Goal: Navigation & Orientation: Find specific page/section

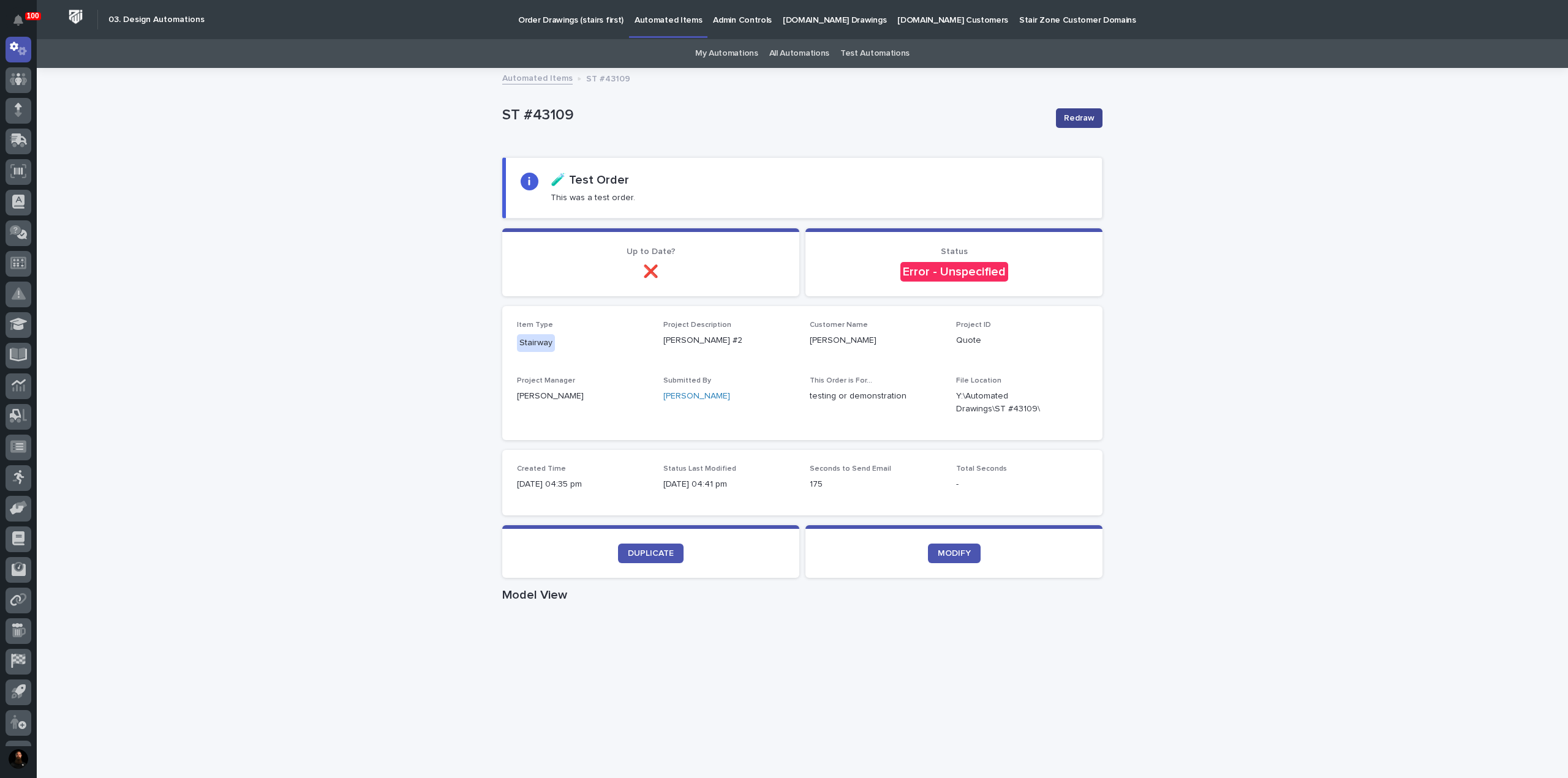
click at [1089, 119] on span "Redraw" at bounding box center [1079, 118] width 31 height 12
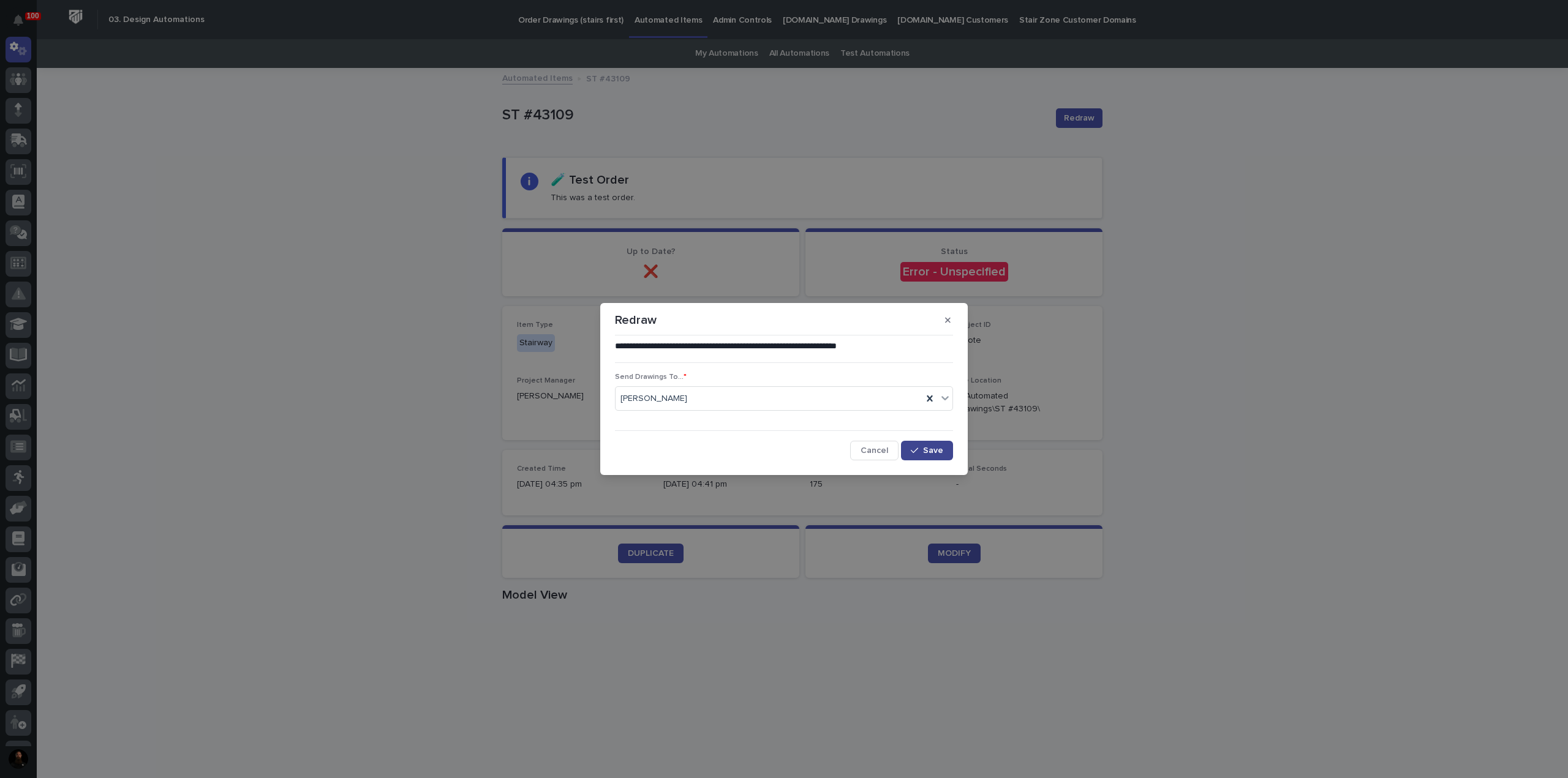
click at [936, 459] on button "Save" at bounding box center [927, 450] width 52 height 19
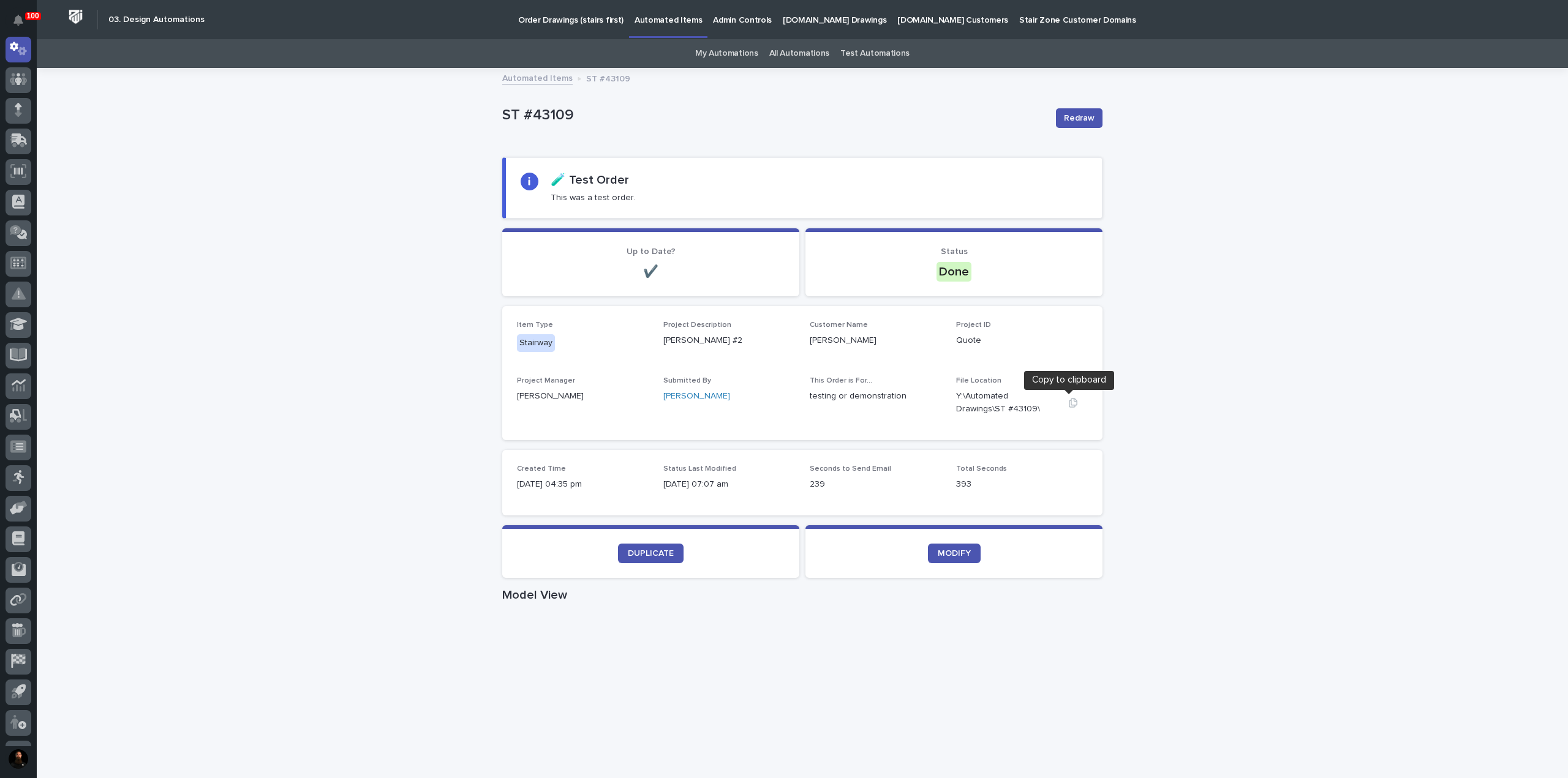
click at [1072, 403] on icon "button" at bounding box center [1073, 403] width 9 height 9
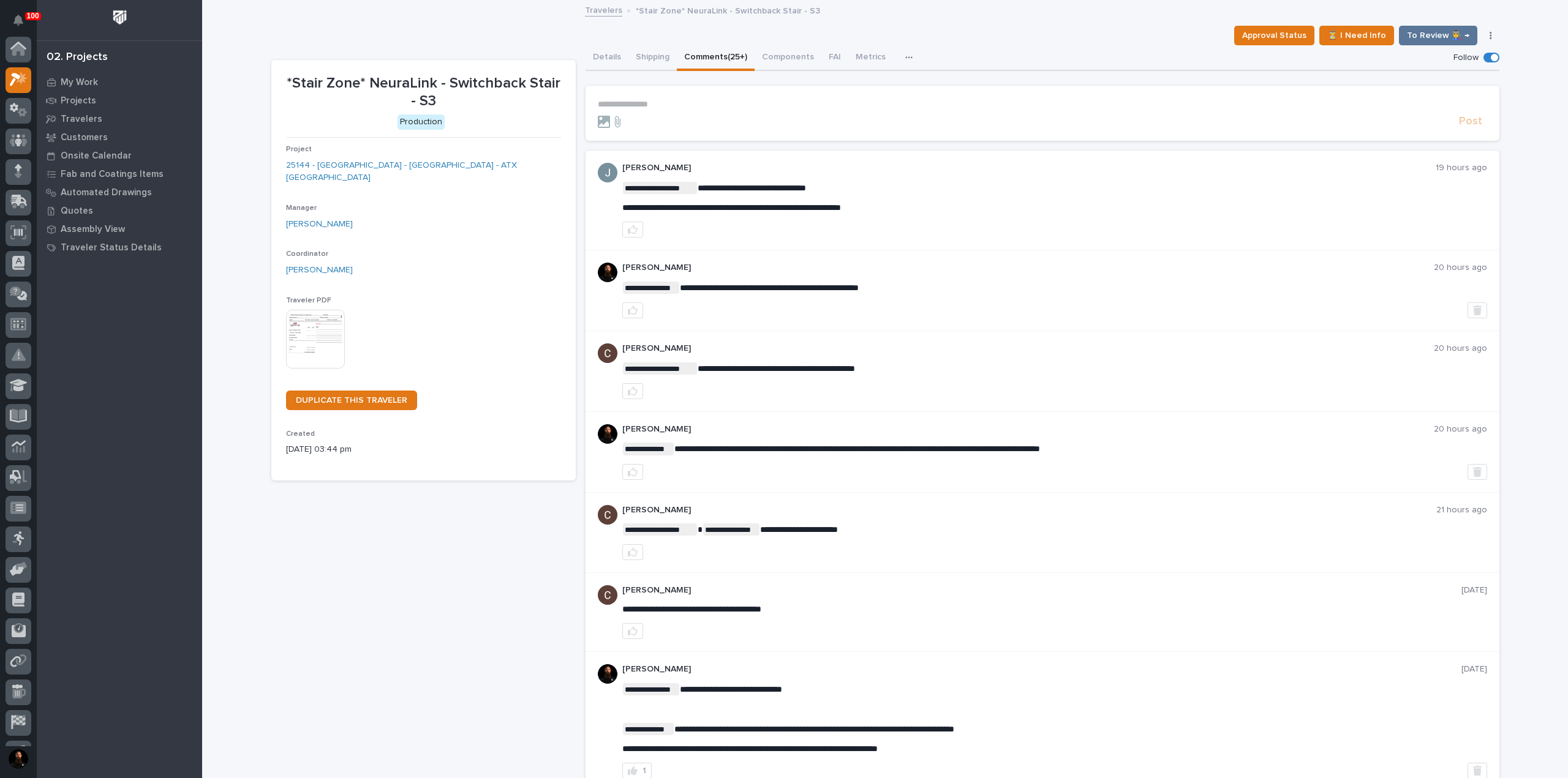
scroll to position [31, 0]
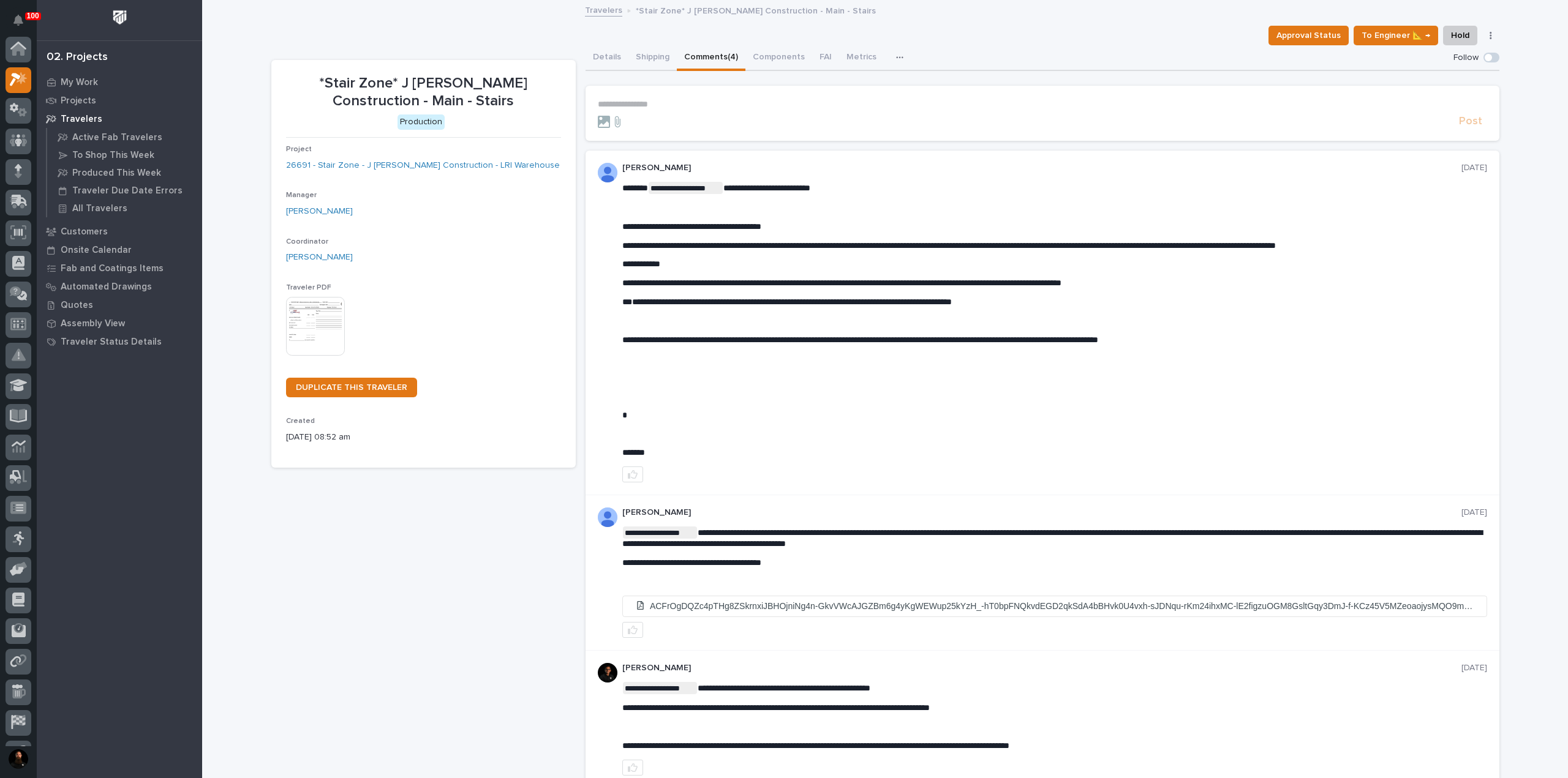
scroll to position [31, 0]
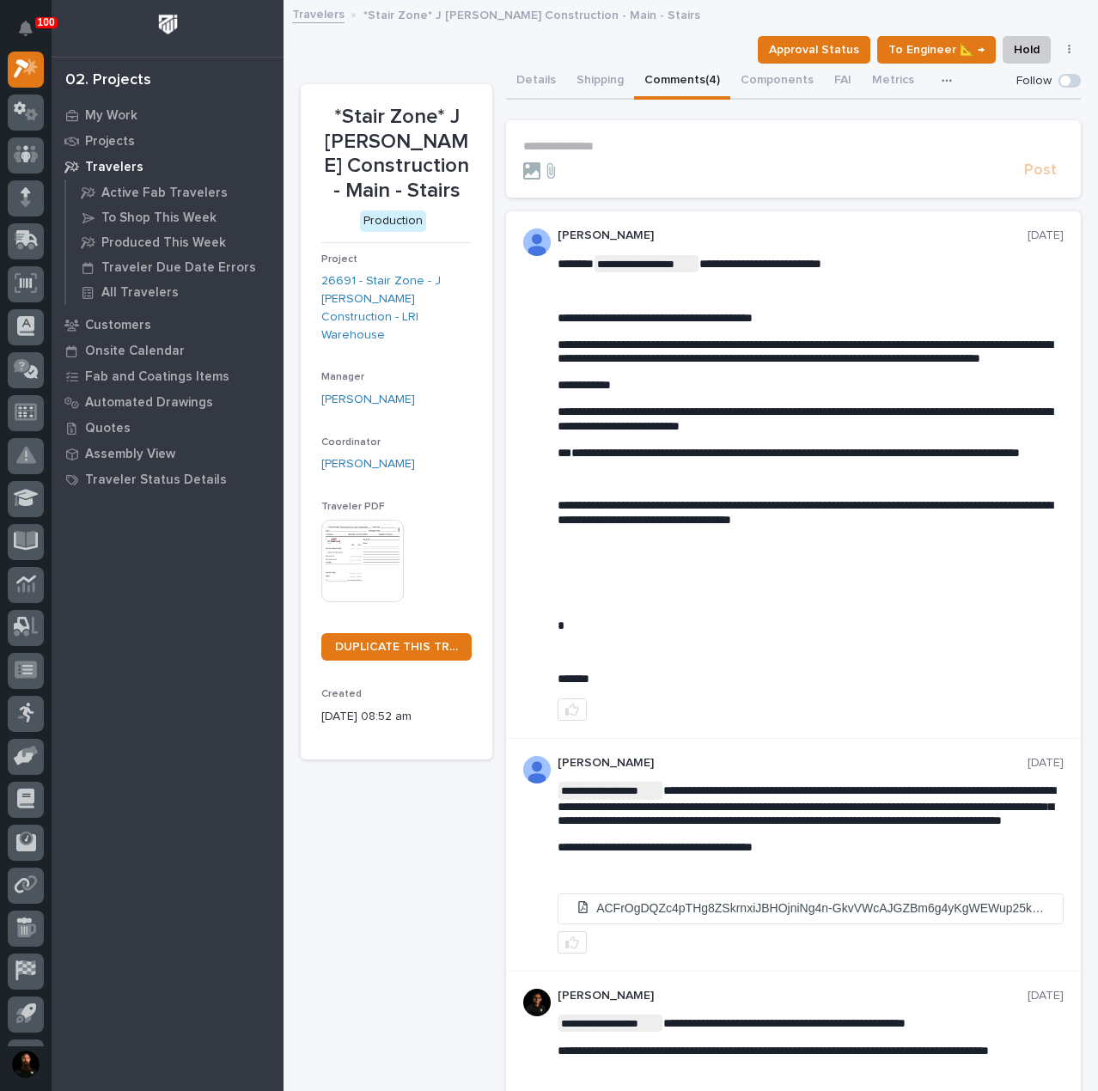
click at [416, 128] on p "*Stair Zone* J Benton Construction - Main - Stairs" at bounding box center [396, 154] width 150 height 99
click at [424, 159] on p "*Stair Zone* J Benton Construction - Main - Stairs" at bounding box center [396, 154] width 150 height 99
drag, startPoint x: 457, startPoint y: 196, endPoint x: 327, endPoint y: 100, distance: 161.5
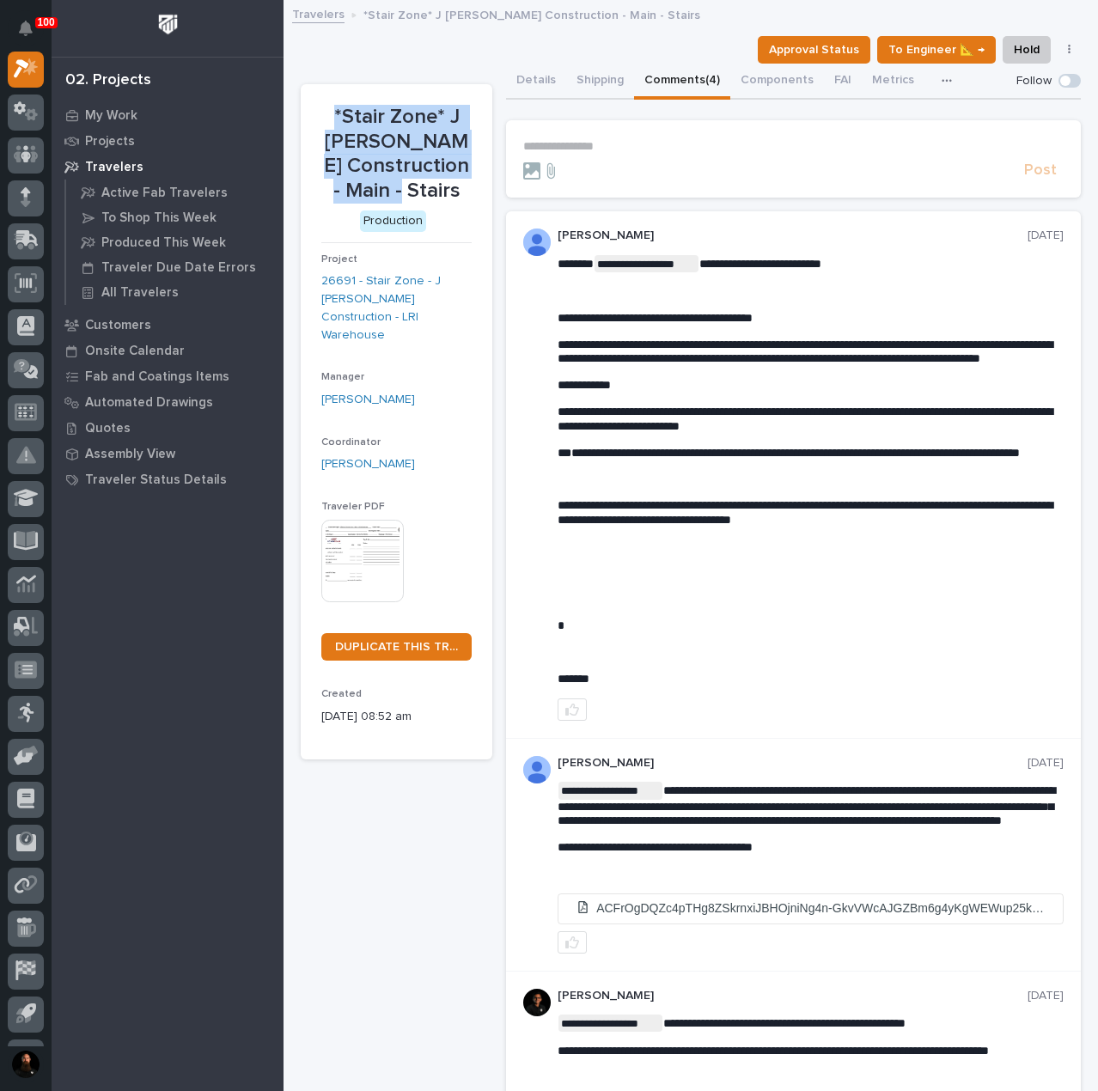
click at [327, 100] on section "*Stair Zone* J Benton Construction - Main - Stairs Production Project 26691 - S…" at bounding box center [397, 422] width 192 height 676
drag, startPoint x: 316, startPoint y: 101, endPoint x: 455, endPoint y: 200, distance: 170.0
click at [455, 200] on section "*Stair Zone* J Benton Construction - Main - Stairs Production Project 26691 - S…" at bounding box center [397, 422] width 192 height 676
click at [457, 197] on p "*Stair Zone* J Benton Construction - Main - Stairs" at bounding box center [396, 154] width 150 height 99
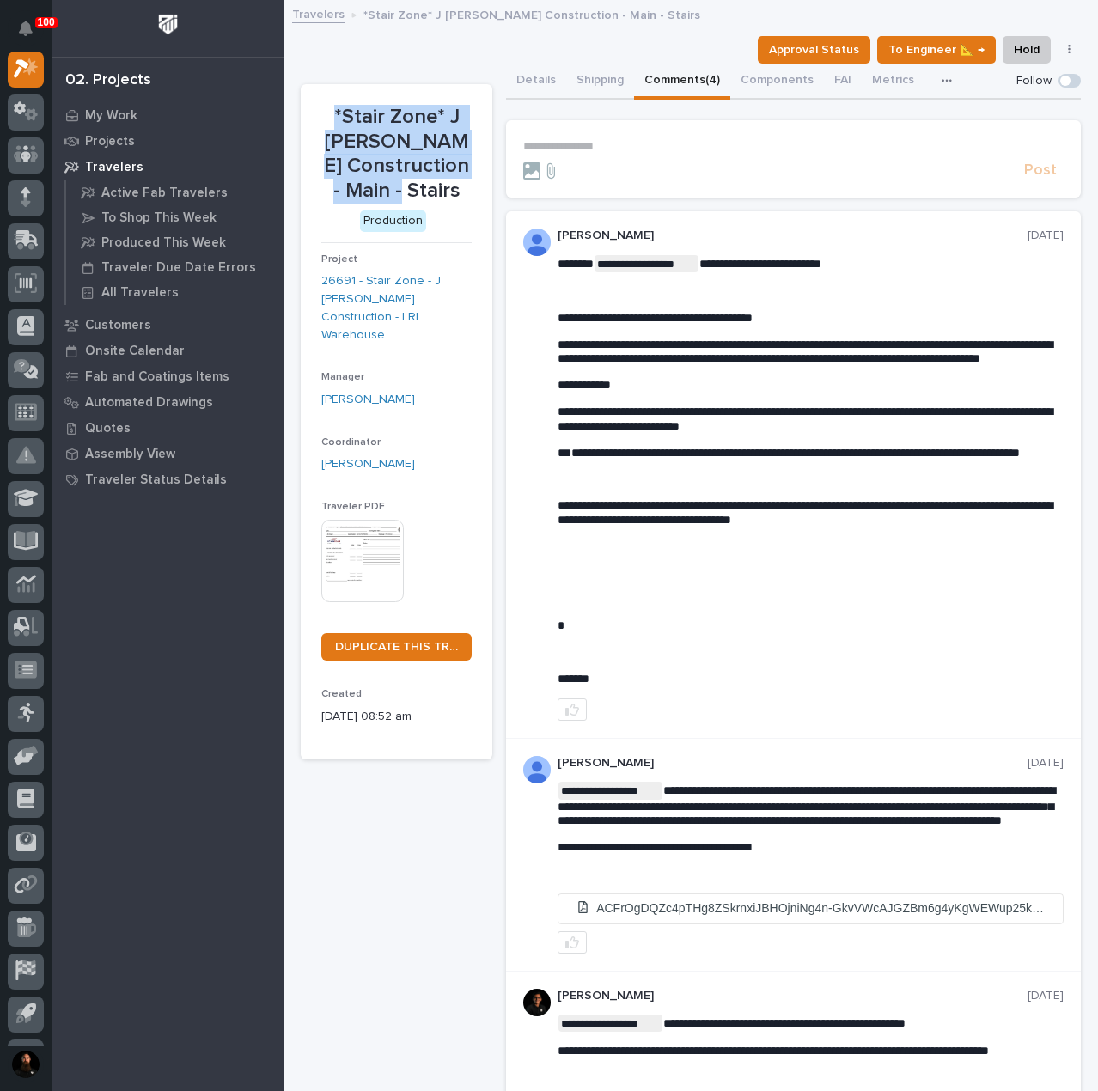
drag, startPoint x: 460, startPoint y: 197, endPoint x: 325, endPoint y: 115, distance: 157.7
click at [325, 115] on p "*Stair Zone* J Benton Construction - Main - Stairs" at bounding box center [396, 154] width 150 height 99
drag, startPoint x: 320, startPoint y: 103, endPoint x: 459, endPoint y: 194, distance: 166.4
click at [454, 198] on section "*Stair Zone* J Benton Construction - Main - Stairs Production Project 26691 - S…" at bounding box center [397, 422] width 192 height 676
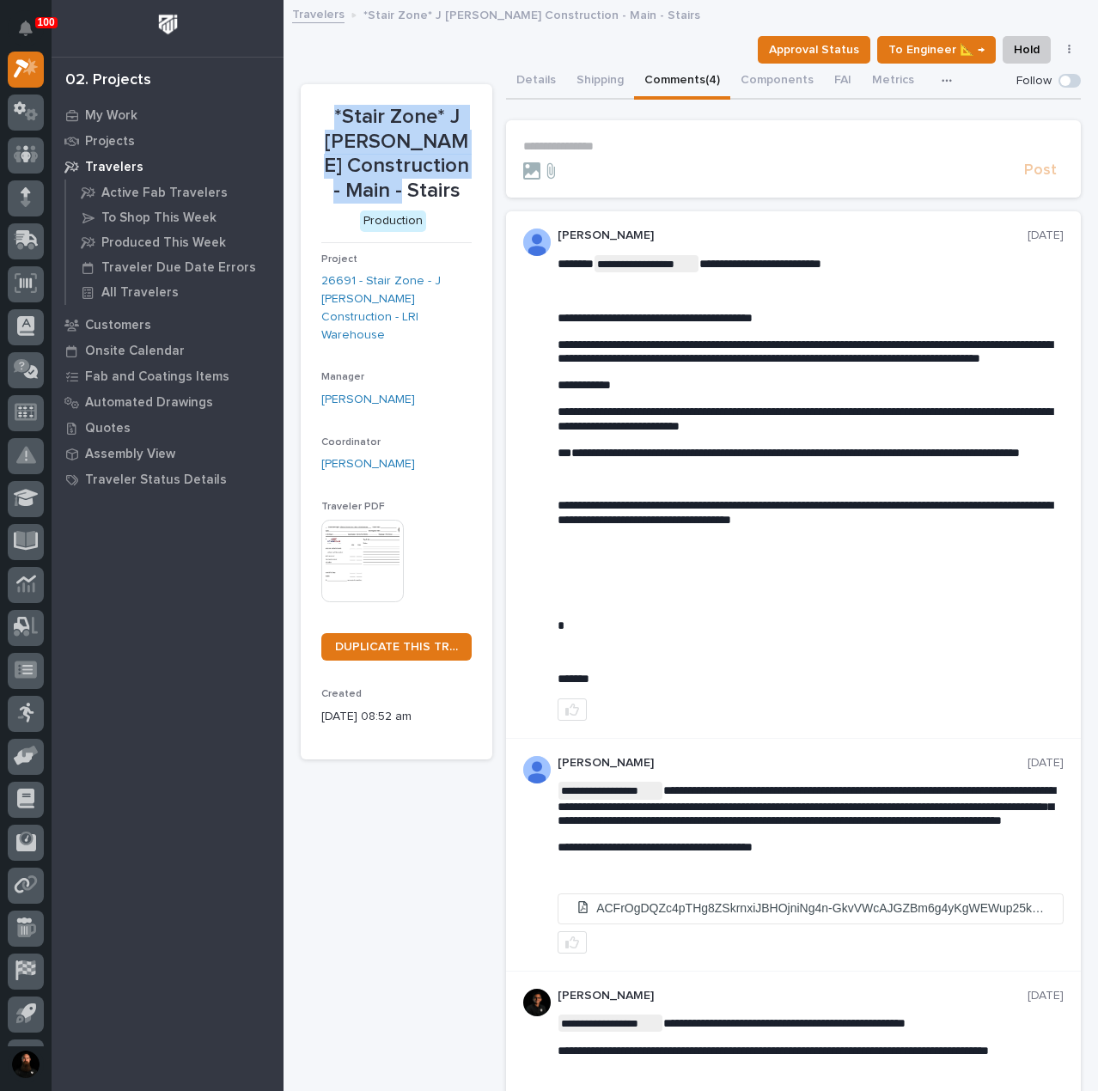
click at [459, 194] on p "*Stair Zone* J Benton Construction - Main - Stairs" at bounding box center [396, 154] width 150 height 99
drag, startPoint x: 460, startPoint y: 193, endPoint x: 328, endPoint y: 113, distance: 154.3
click at [328, 113] on p "*Stair Zone* J Benton Construction - Main - Stairs" at bounding box center [396, 154] width 150 height 99
drag, startPoint x: 317, startPoint y: 94, endPoint x: 461, endPoint y: 196, distance: 176.9
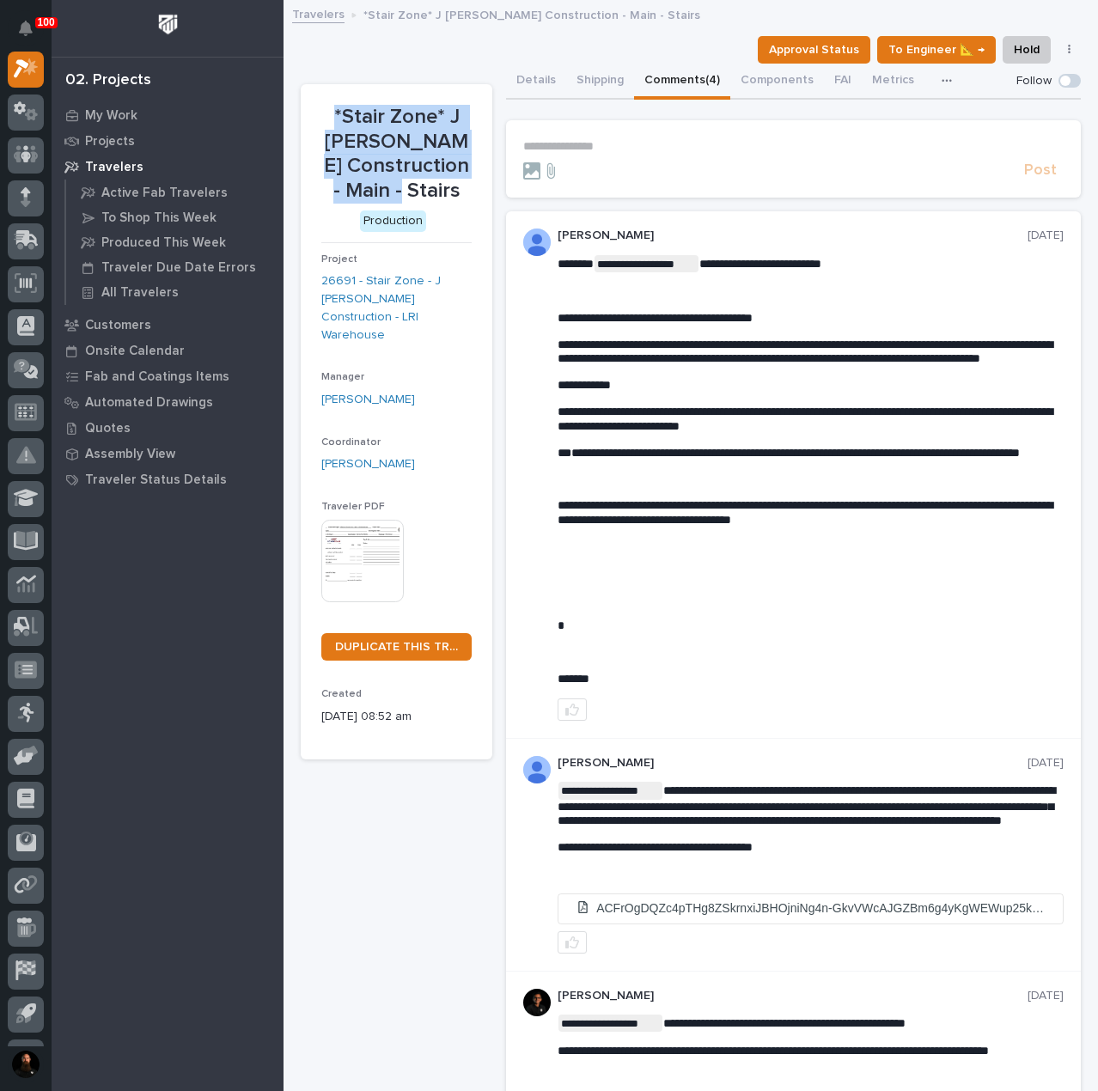
click at [461, 196] on section "*Stair Zone* J Benton Construction - Main - Stairs Production Project 26691 - S…" at bounding box center [397, 422] width 192 height 676
click at [461, 196] on p "*Stair Zone* J Benton Construction - Main - Stairs" at bounding box center [396, 154] width 150 height 99
drag, startPoint x: 462, startPoint y: 190, endPoint x: 323, endPoint y: 104, distance: 163.6
click at [323, 105] on p "*Stair Zone* J Benton Construction - Main - Stairs" at bounding box center [396, 154] width 150 height 99
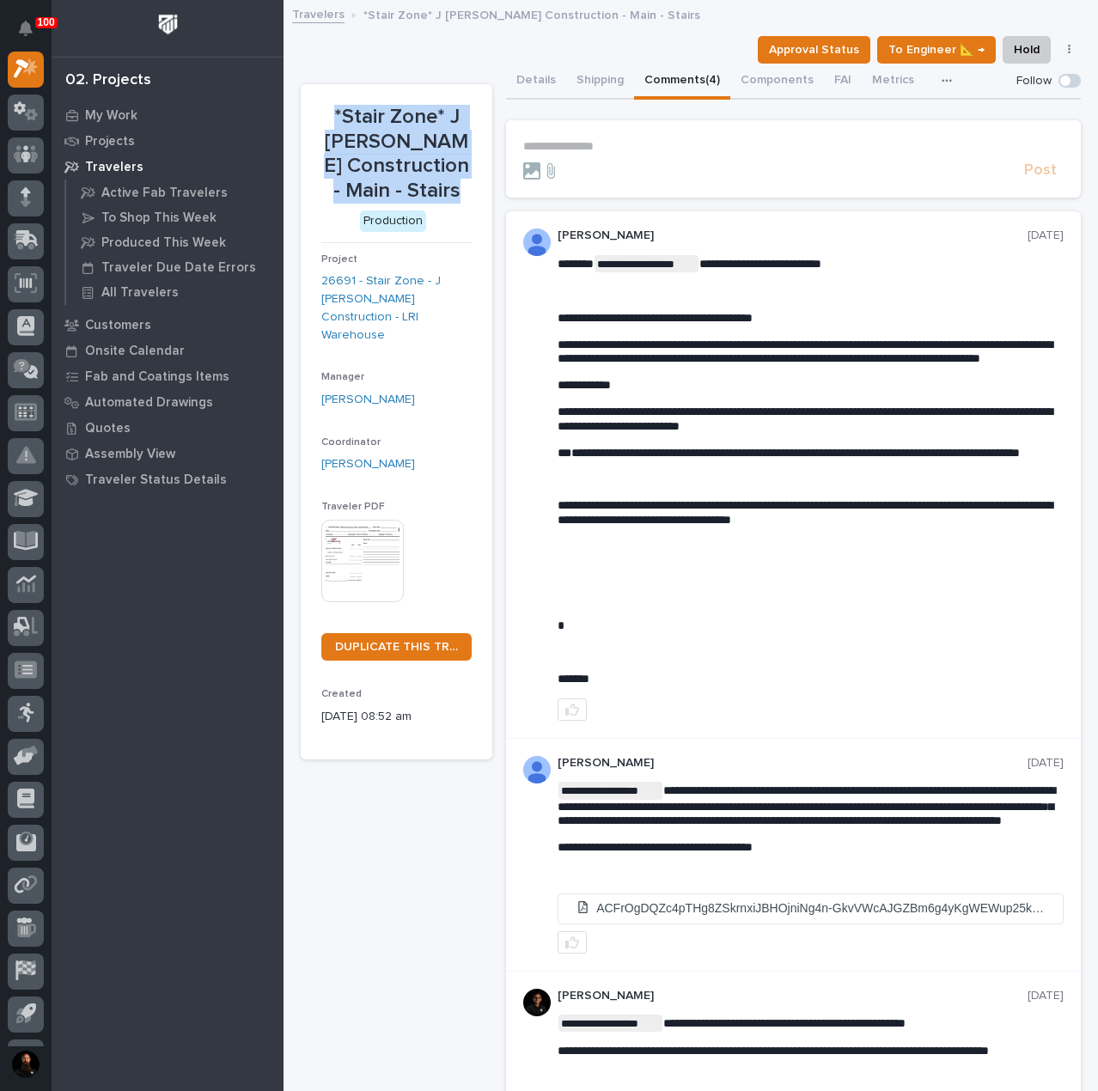
drag, startPoint x: 324, startPoint y: 104, endPoint x: 464, endPoint y: 202, distance: 170.9
click at [464, 202] on p "*Stair Zone* J Benton Construction - Main - Stairs" at bounding box center [396, 154] width 150 height 99
click at [464, 200] on p "*Stair Zone* J Benton Construction - Main - Stairs" at bounding box center [396, 154] width 150 height 99
click at [464, 189] on p "*Stair Zone* J Benton Construction - Main - Stairs" at bounding box center [396, 154] width 150 height 99
click at [395, 152] on p "*Stair Zone* J Benton Construction - Main - Stairs" at bounding box center [396, 154] width 150 height 99
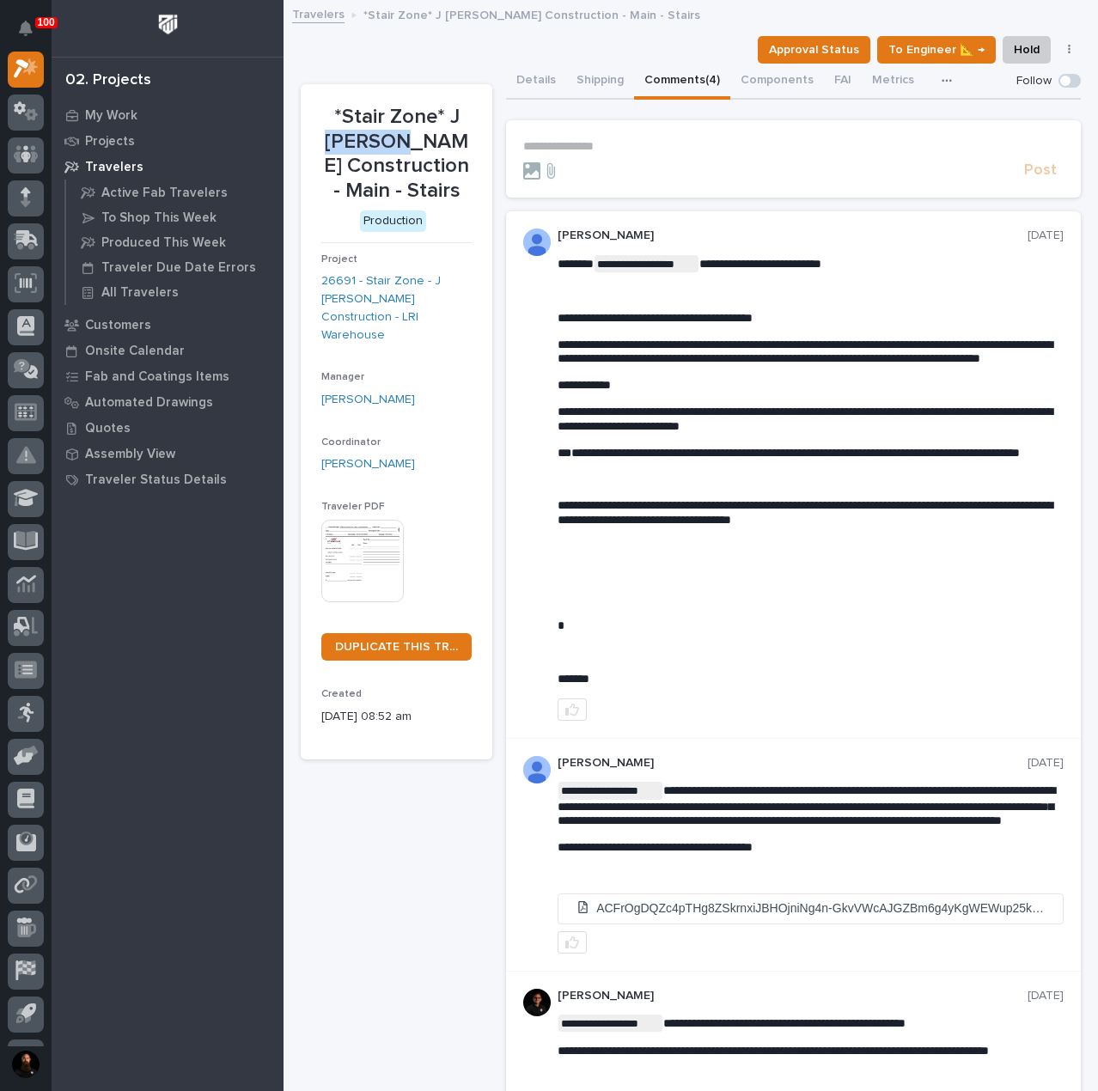
click at [395, 152] on p "*Stair Zone* J Benton Construction - Main - Stairs" at bounding box center [396, 154] width 150 height 99
click at [414, 171] on p "*Stair Zone* J Benton Construction - Main - Stairs" at bounding box center [396, 154] width 150 height 99
drag, startPoint x: 457, startPoint y: 194, endPoint x: 332, endPoint y: 108, distance: 152.1
click at [333, 109] on p "*Stair Zone* J Benton Construction - Main - Stairs" at bounding box center [396, 154] width 150 height 99
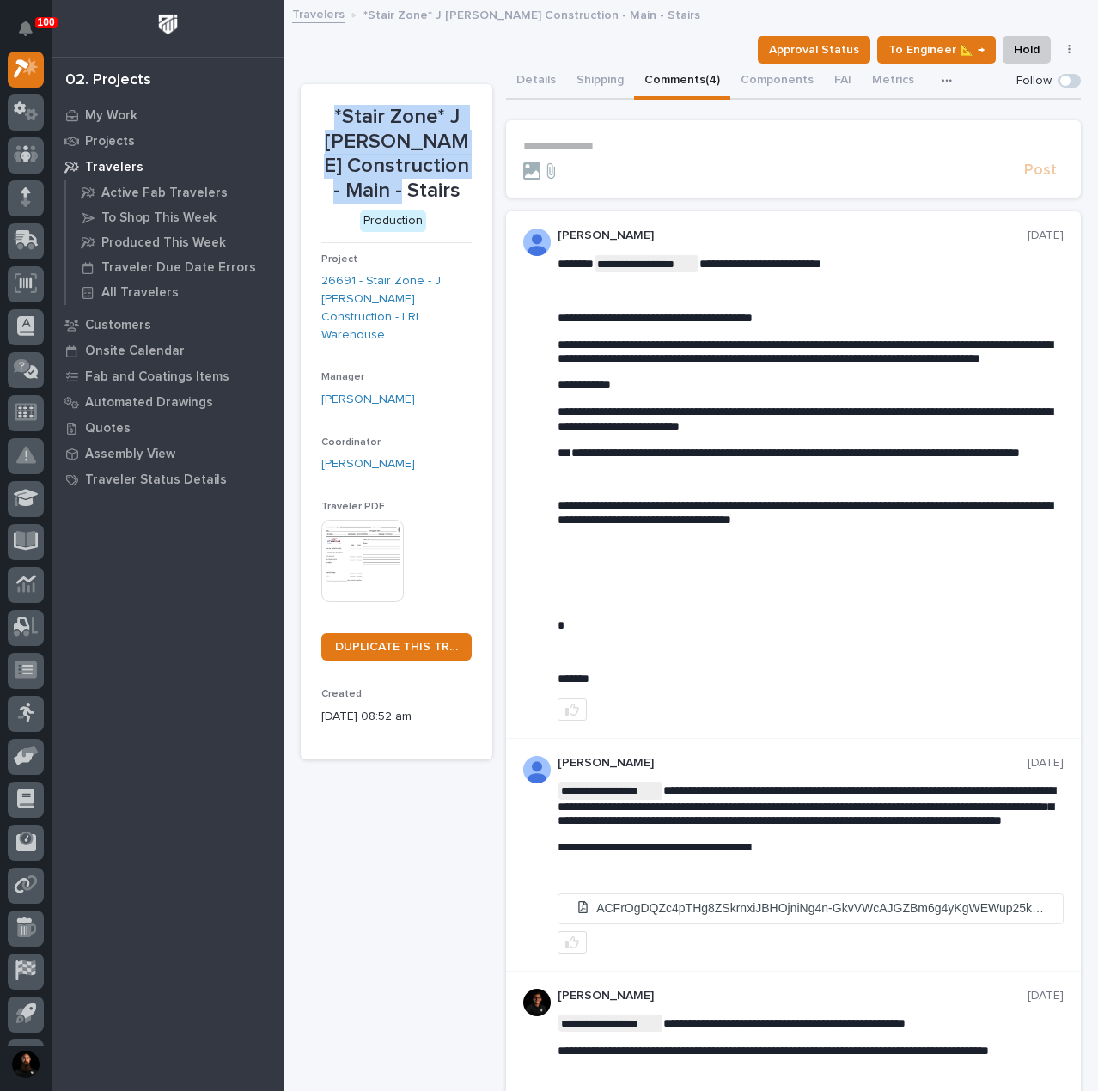
click at [332, 108] on p "*Stair Zone* J Benton Construction - Main - Stairs" at bounding box center [396, 154] width 150 height 99
drag, startPoint x: 345, startPoint y: 130, endPoint x: 457, endPoint y: 192, distance: 127.7
click at [457, 192] on p "*Stair Zone* J Benton Construction - Main - Stairs" at bounding box center [396, 154] width 150 height 99
click at [455, 183] on p "*Stair Zone* J Benton Construction - Main - Stairs" at bounding box center [396, 154] width 150 height 99
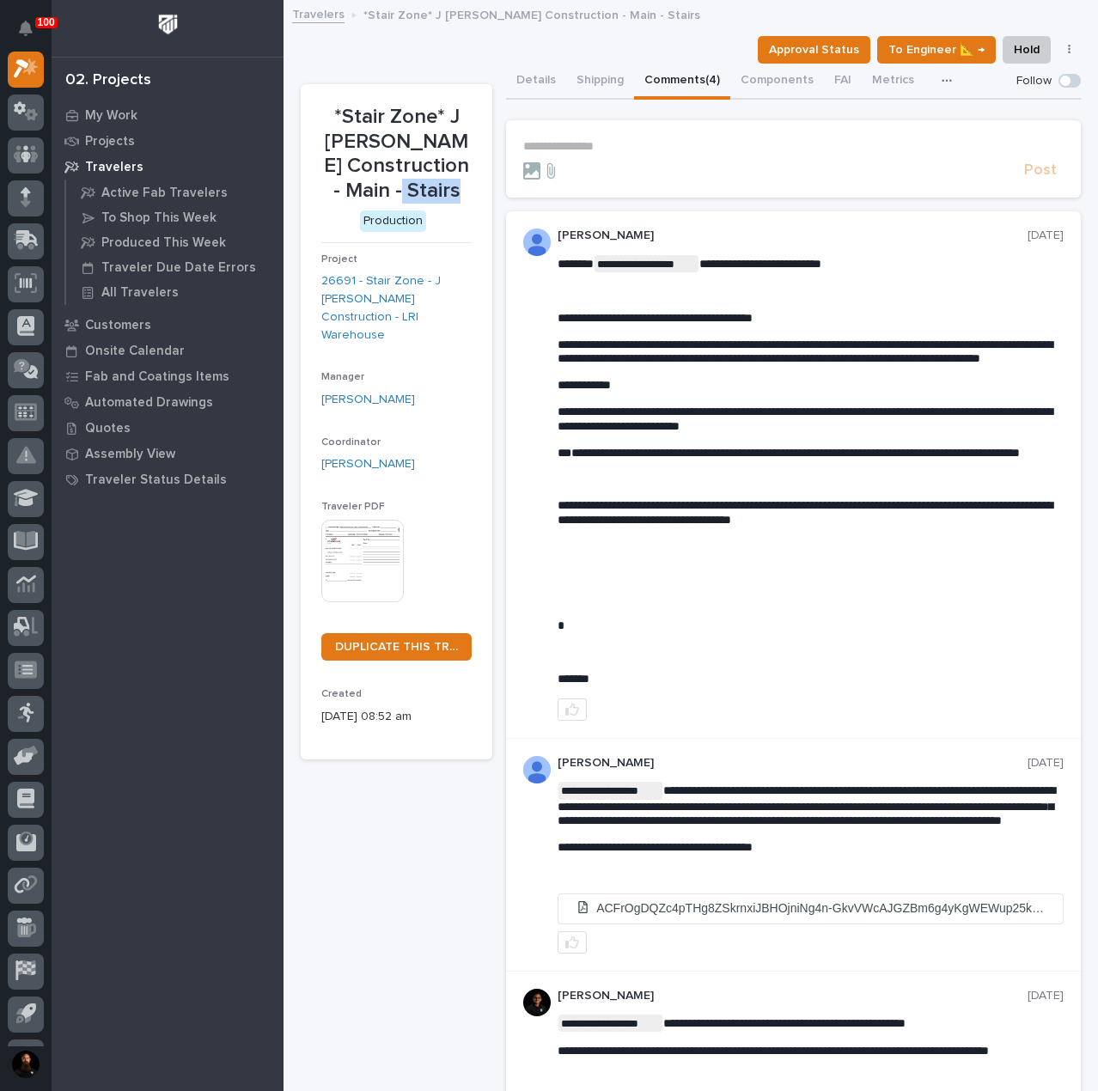
click at [455, 183] on p "*Stair Zone* J Benton Construction - Main - Stairs" at bounding box center [396, 154] width 150 height 99
click at [402, 171] on p "*Stair Zone* J Benton Construction - Main - Stairs" at bounding box center [396, 154] width 150 height 99
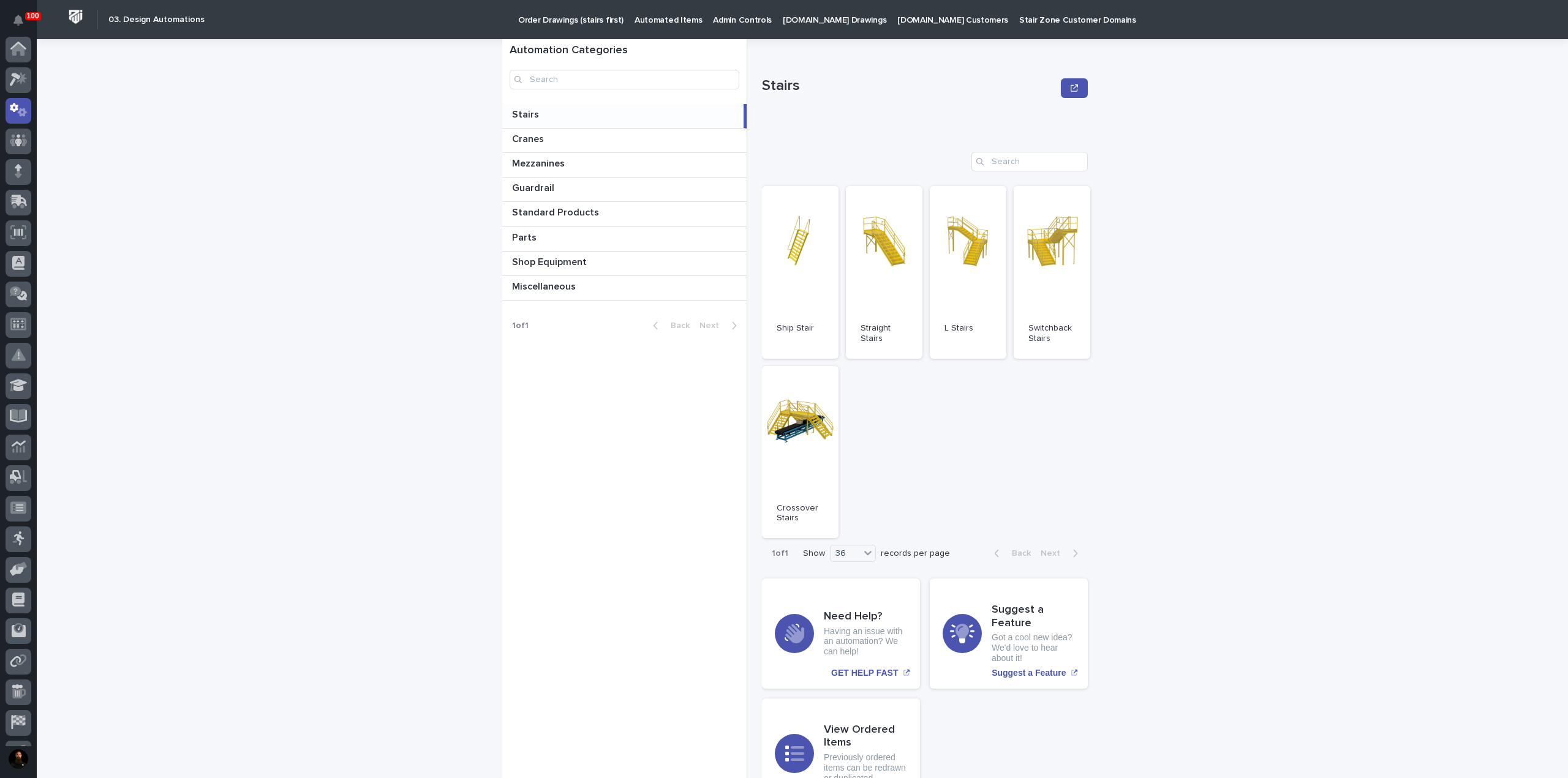
scroll to position [61, 0]
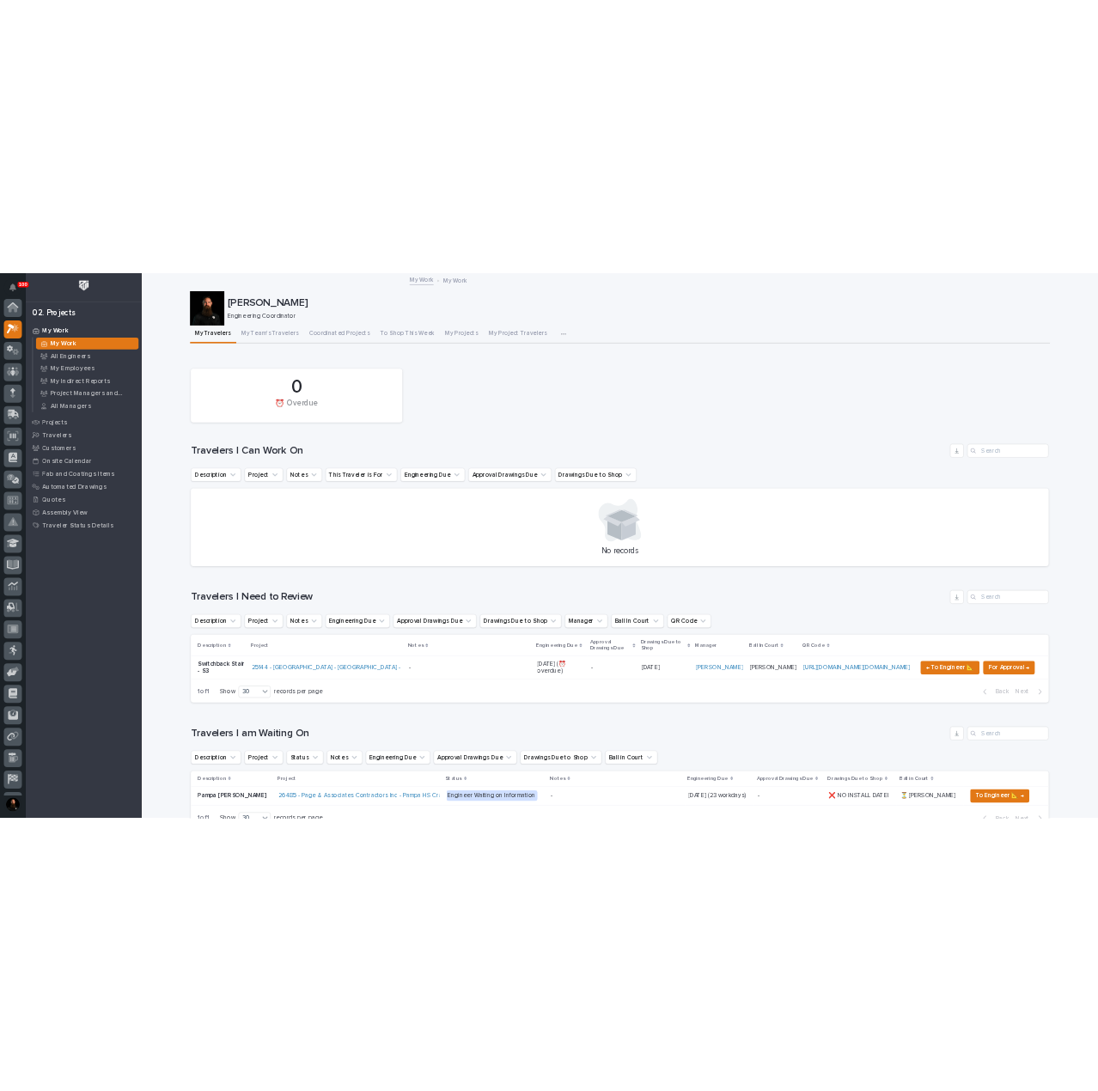
scroll to position [43, 0]
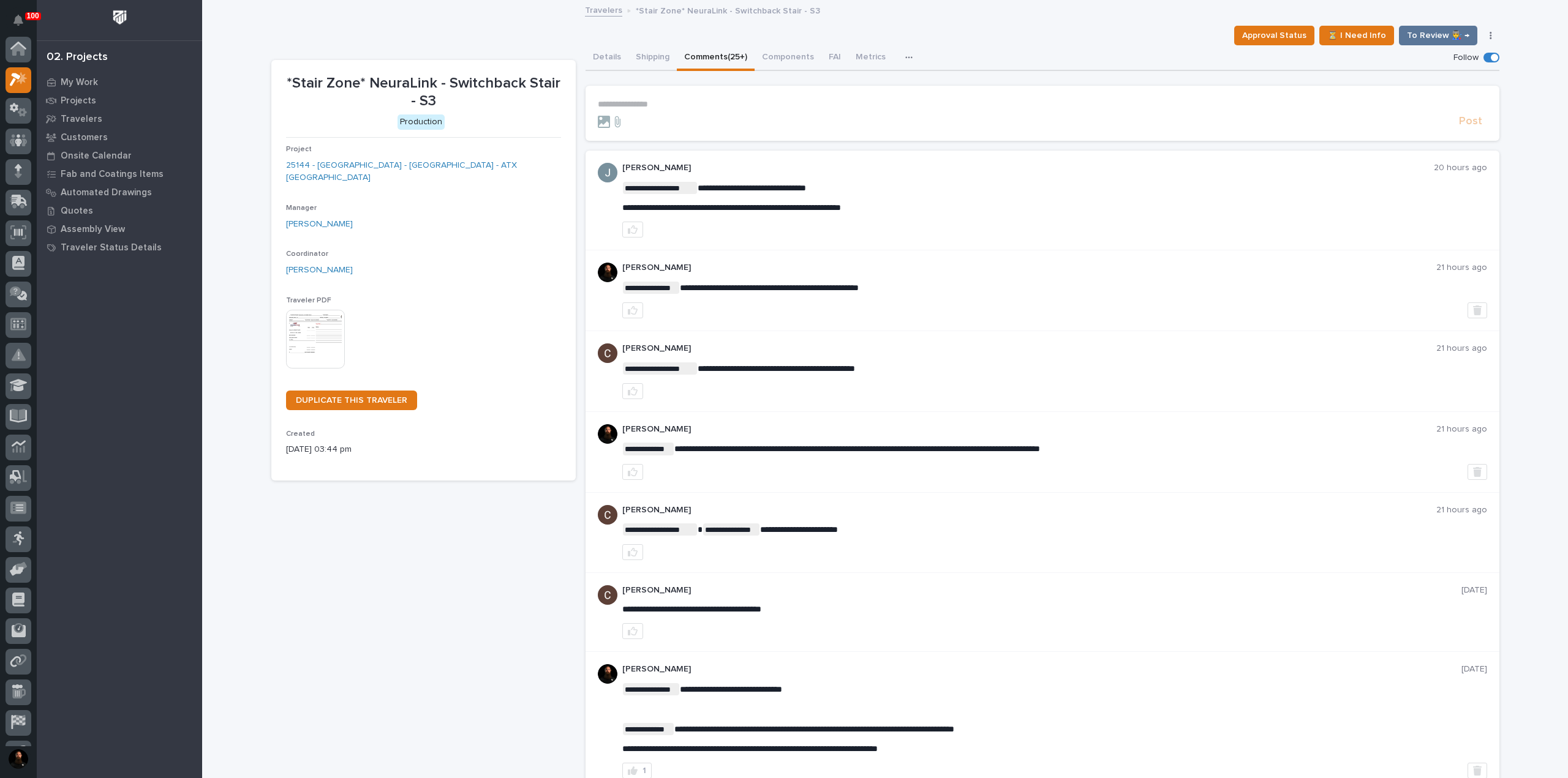
scroll to position [31, 0]
copy div "**********"
drag, startPoint x: 889, startPoint y: 185, endPoint x: 898, endPoint y: 190, distance: 10.3
click at [889, 185] on p "**********" at bounding box center [1054, 187] width 865 height 12
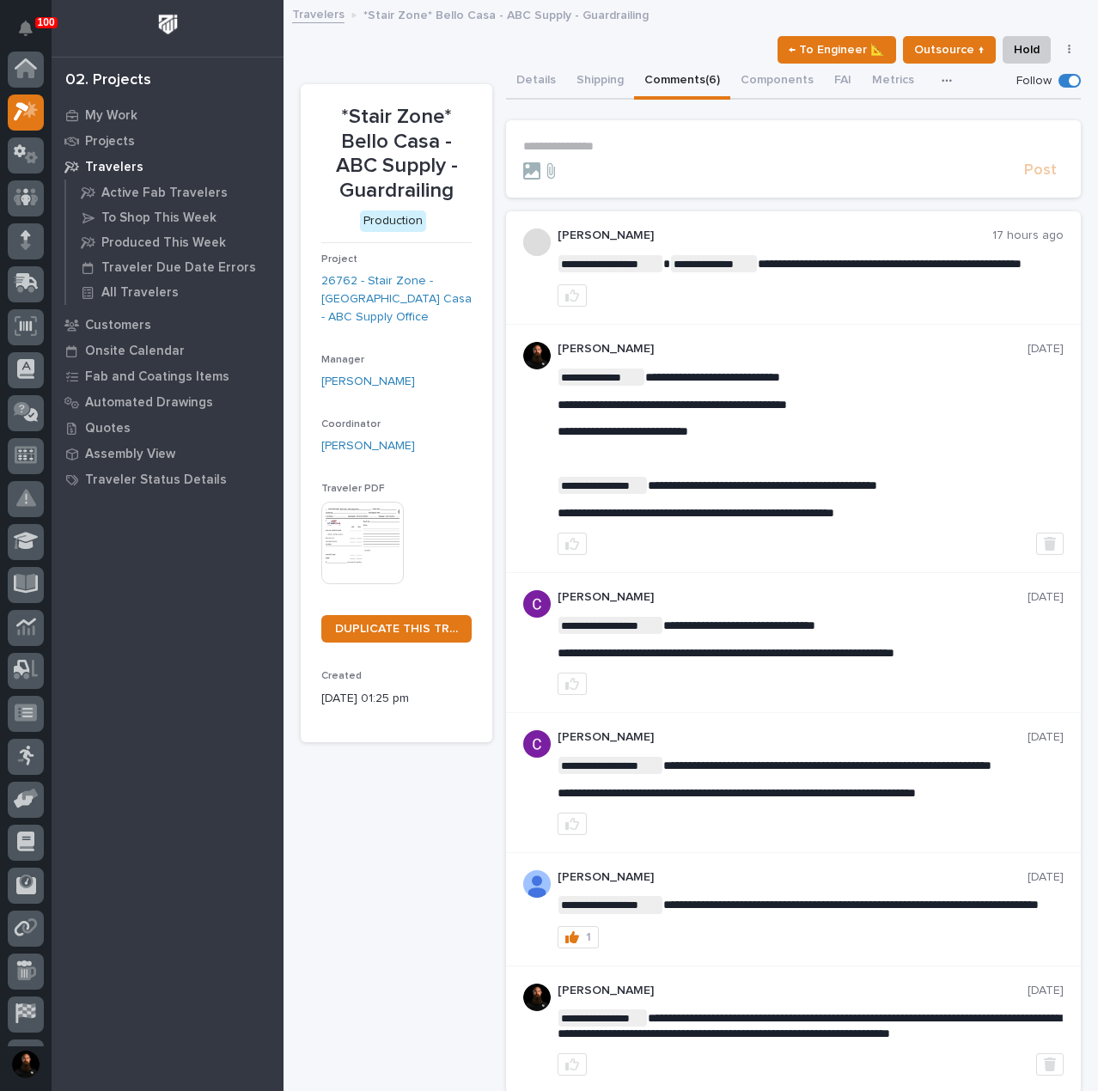
scroll to position [43, 0]
